Goal: Transaction & Acquisition: Purchase product/service

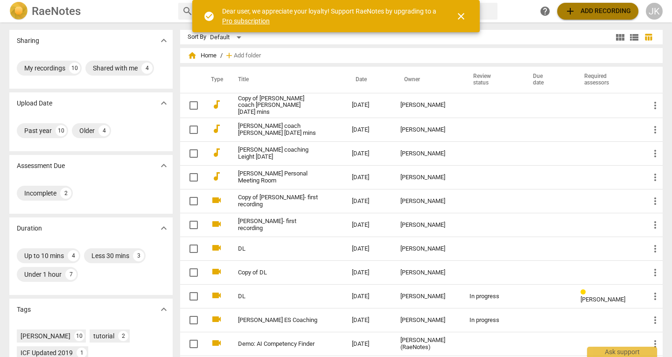
click at [580, 9] on span "add Add recording" at bounding box center [597, 11] width 66 height 11
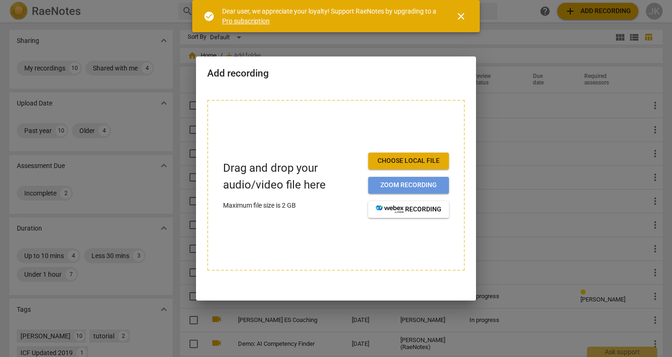
click at [420, 179] on button "Zoom recording" at bounding box center [408, 185] width 81 height 17
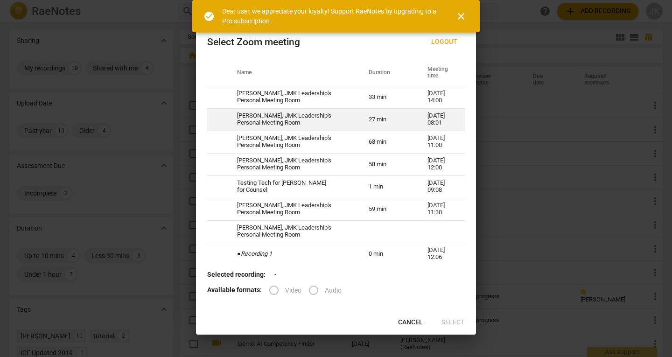
click at [333, 113] on td "[PERSON_NAME], JMK Leadership's Personal Meeting Room" at bounding box center [292, 119] width 132 height 22
radio input "true"
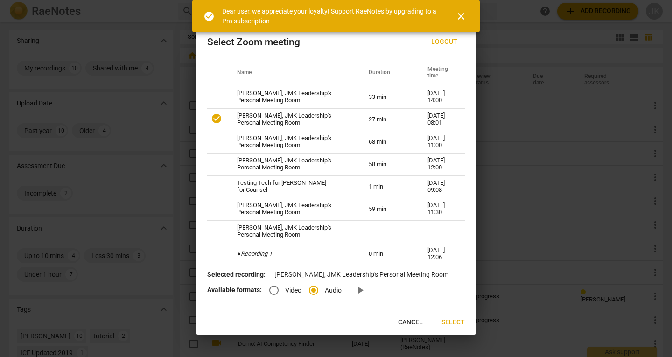
click at [450, 321] on span "Select" at bounding box center [452, 322] width 23 height 9
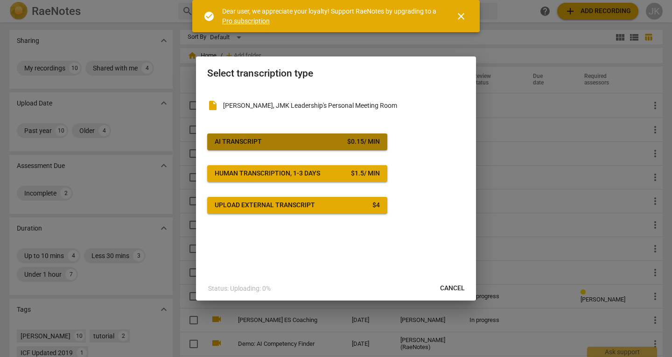
click at [369, 142] on div "$ 0.15 / min" at bounding box center [363, 141] width 33 height 9
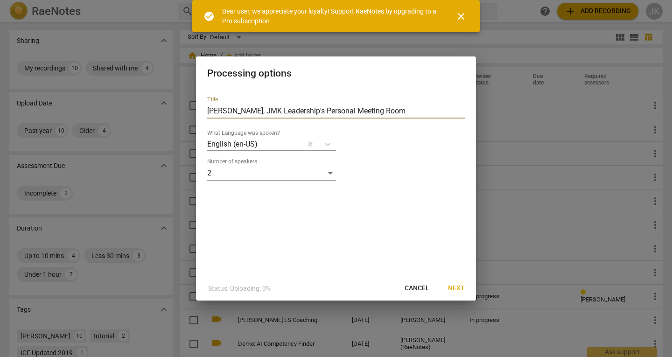
click at [316, 109] on input "[PERSON_NAME], JMK Leadership's Personal Meeting Room" at bounding box center [335, 111] width 257 height 15
type input "Enrico - timing"
click at [459, 289] on span "Next" at bounding box center [456, 288] width 17 height 9
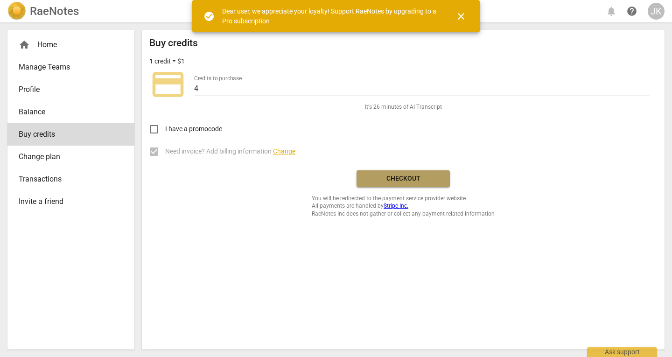
click at [430, 181] on span "Checkout" at bounding box center [403, 178] width 78 height 9
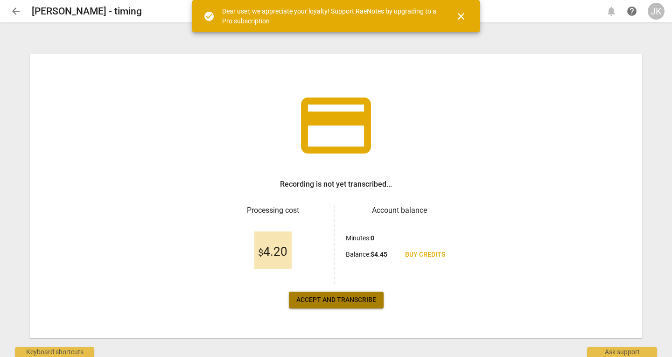
click at [365, 301] on span "Accept and transcribe" at bounding box center [336, 299] width 80 height 9
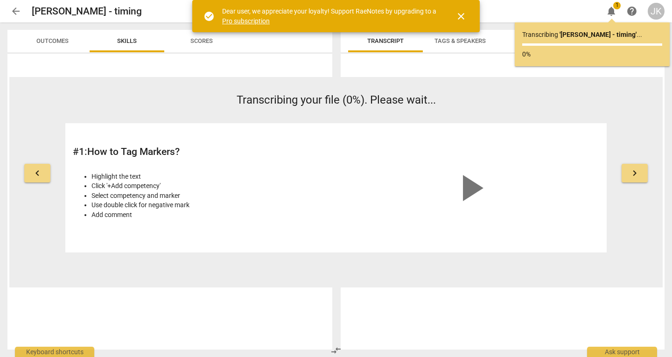
click at [462, 17] on span "close" at bounding box center [460, 16] width 11 height 11
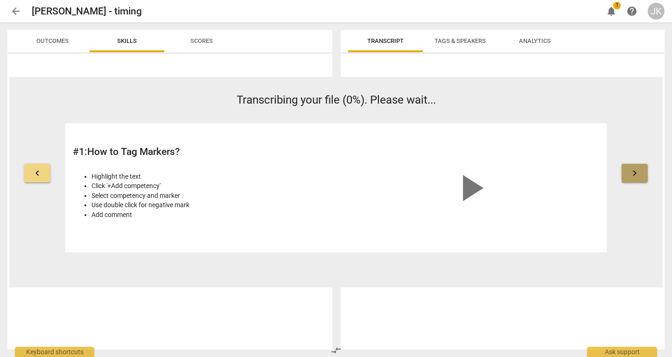
click at [635, 172] on span "keyboard_arrow_right" at bounding box center [634, 172] width 11 height 11
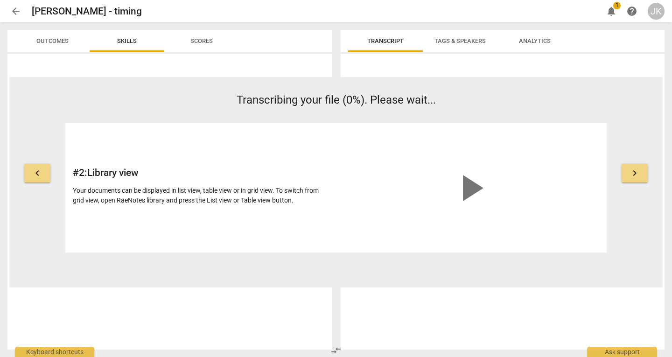
click at [635, 172] on span "keyboard_arrow_right" at bounding box center [634, 172] width 11 height 11
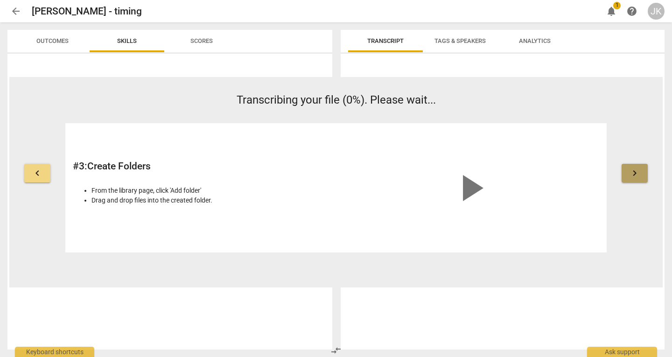
click at [635, 172] on span "keyboard_arrow_right" at bounding box center [634, 172] width 11 height 11
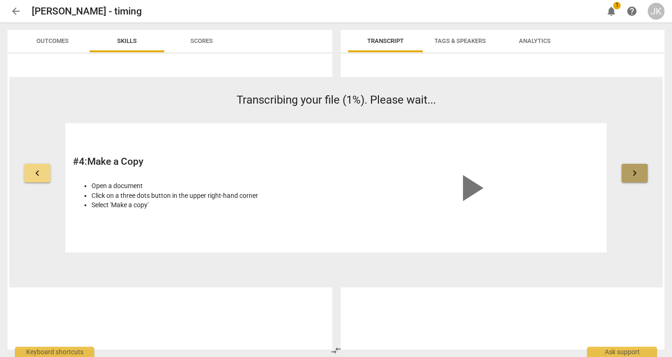
click at [635, 172] on span "keyboard_arrow_right" at bounding box center [634, 172] width 11 height 11
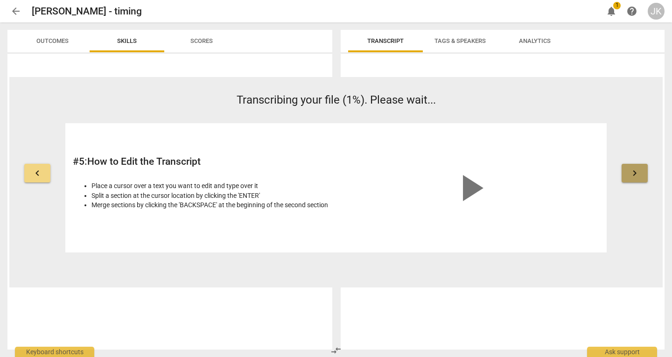
click at [635, 172] on span "keyboard_arrow_right" at bounding box center [634, 172] width 11 height 11
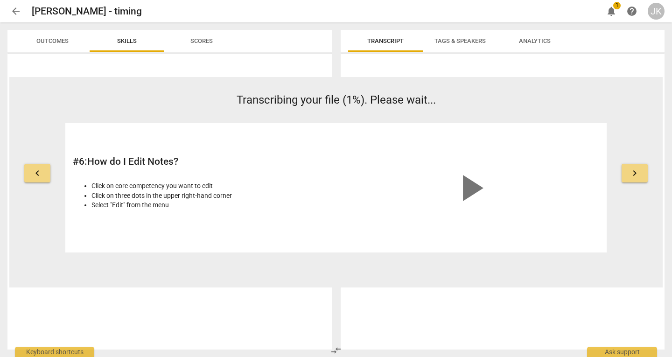
click at [635, 172] on span "keyboard_arrow_right" at bounding box center [634, 172] width 11 height 11
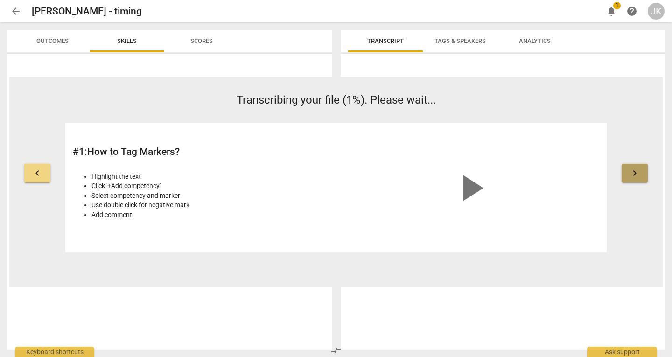
click at [635, 172] on span "keyboard_arrow_right" at bounding box center [634, 172] width 11 height 11
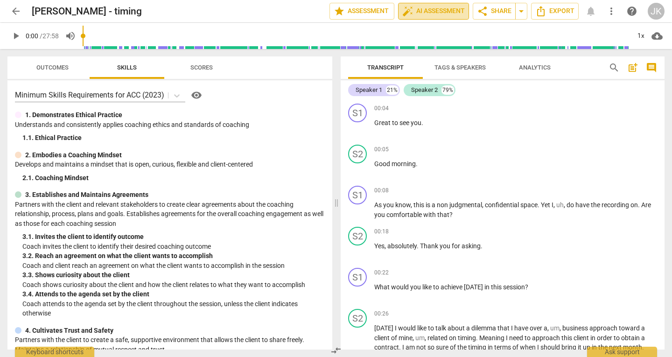
click at [433, 10] on span "auto_fix_high AI Assessment" at bounding box center [433, 11] width 62 height 11
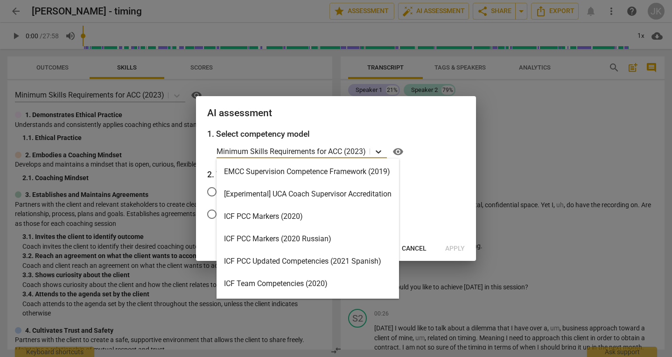
click at [379, 151] on icon at bounding box center [378, 151] width 9 height 9
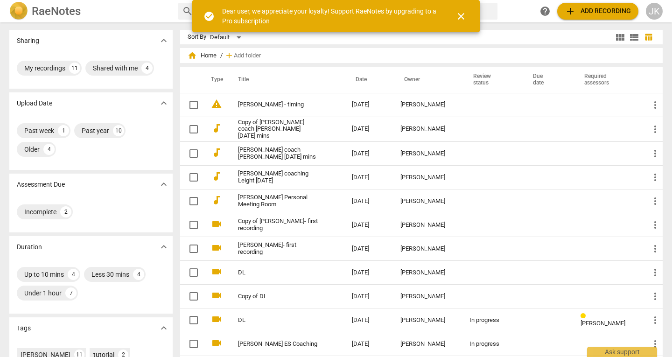
click at [596, 12] on span "add Add recording" at bounding box center [597, 11] width 66 height 11
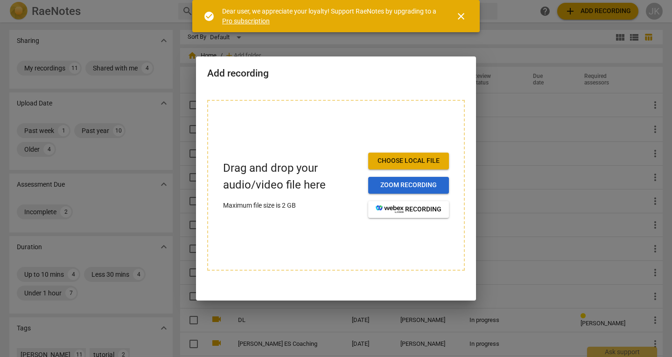
click at [420, 184] on span "Zoom recording" at bounding box center [408, 184] width 66 height 9
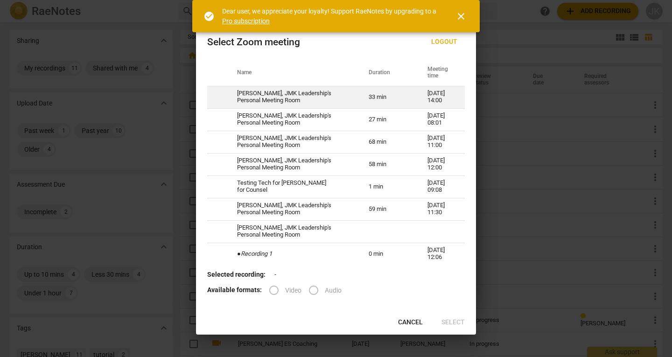
click at [337, 94] on td "Jamie Kohen, JMK Leadership's Personal Meeting Room" at bounding box center [292, 97] width 132 height 22
radio input "true"
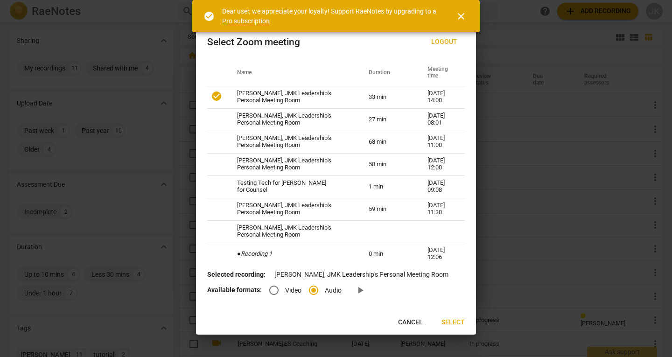
click at [457, 326] on span "Select" at bounding box center [452, 322] width 23 height 9
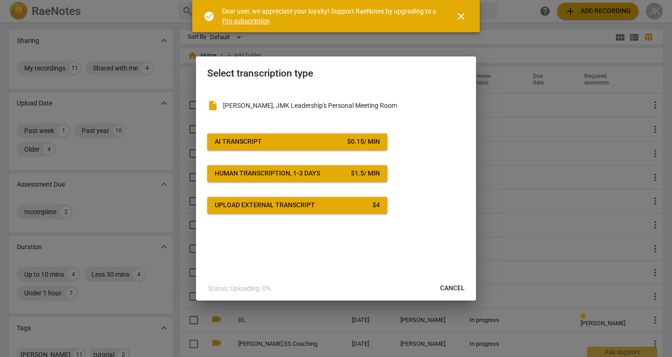
click at [369, 140] on div "$ 0.15 / min" at bounding box center [363, 141] width 33 height 9
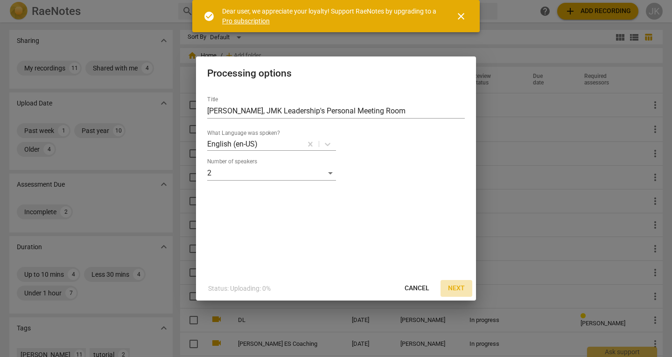
click at [456, 286] on span "Next" at bounding box center [456, 288] width 17 height 9
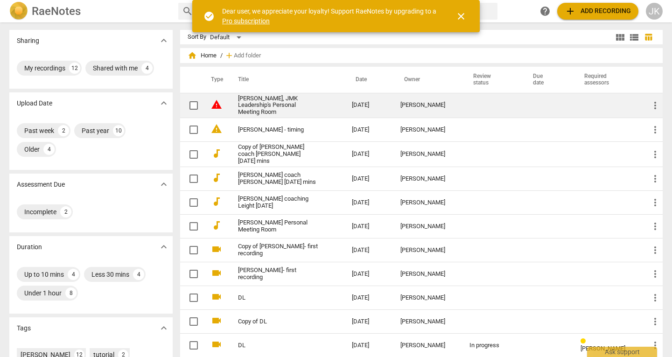
click at [255, 107] on link "Jamie Kohen, JMK Leadership's Personal Meeting Room" at bounding box center [278, 105] width 80 height 21
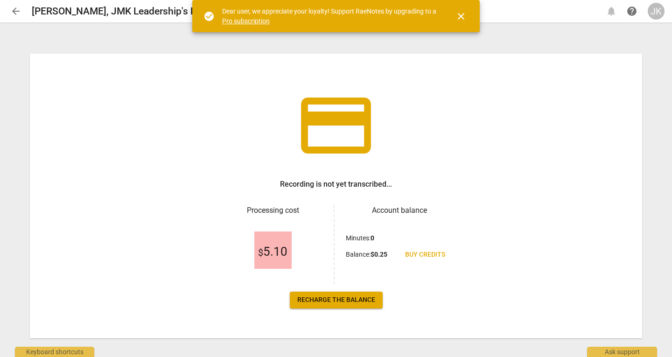
click at [312, 298] on span "Recharge the balance" at bounding box center [336, 299] width 78 height 9
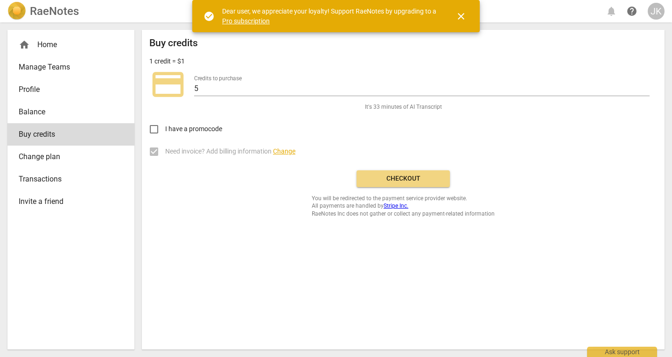
click at [403, 179] on span "Checkout" at bounding box center [403, 178] width 78 height 9
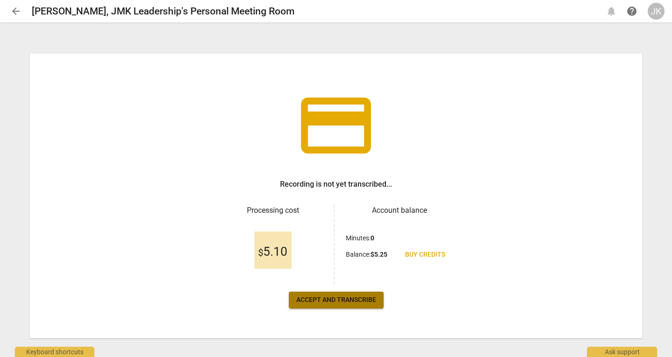
click at [318, 301] on span "Accept and transcribe" at bounding box center [336, 299] width 80 height 9
